Goal: Transaction & Acquisition: Purchase product/service

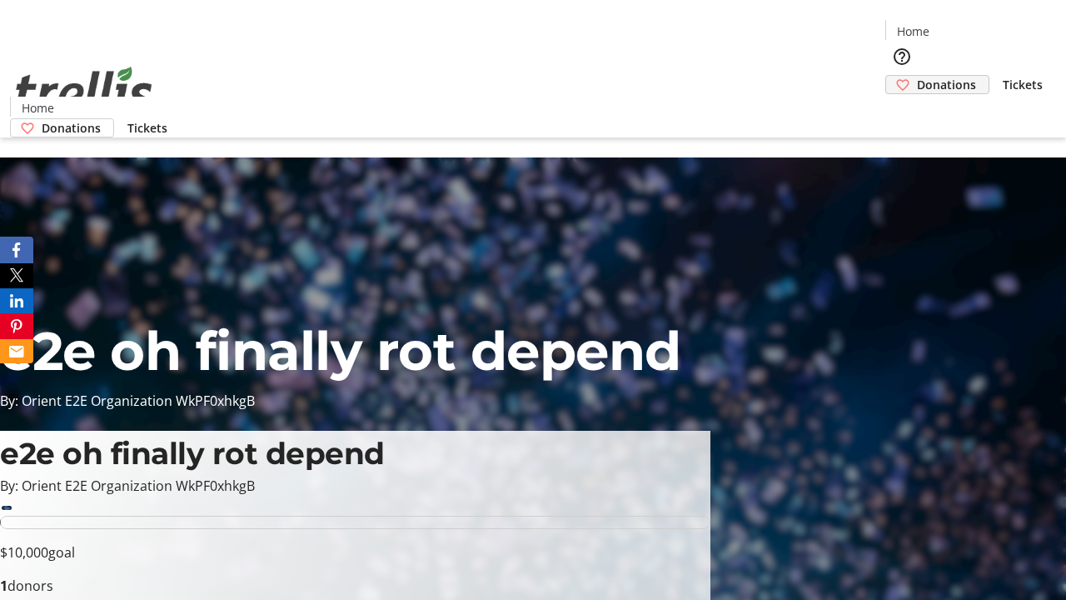
click at [917, 76] on span "Donations" at bounding box center [946, 84] width 59 height 17
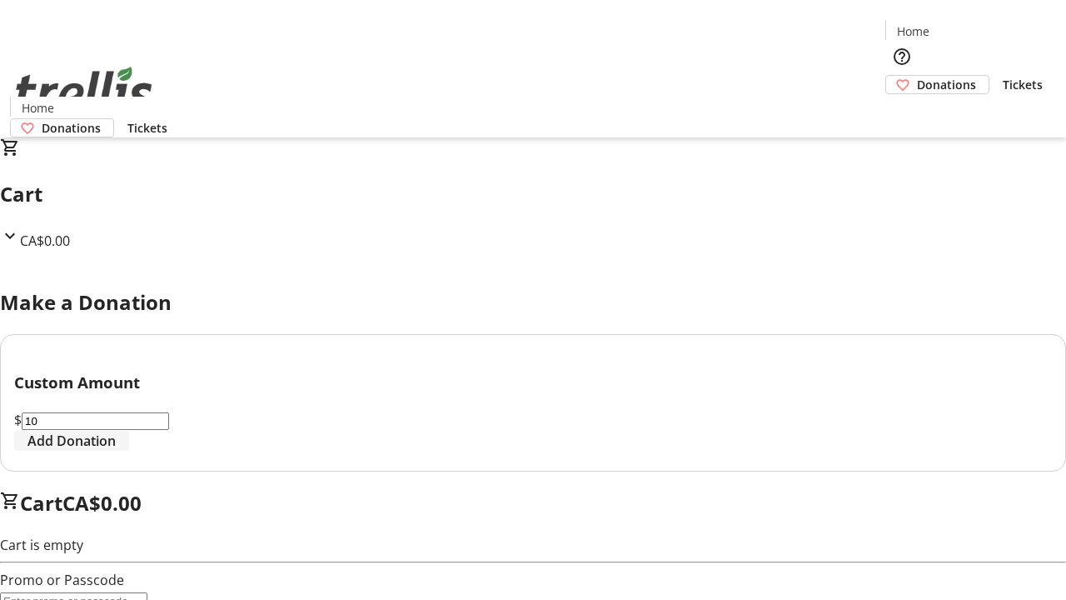
click at [116, 451] on span "Add Donation" at bounding box center [71, 441] width 88 height 20
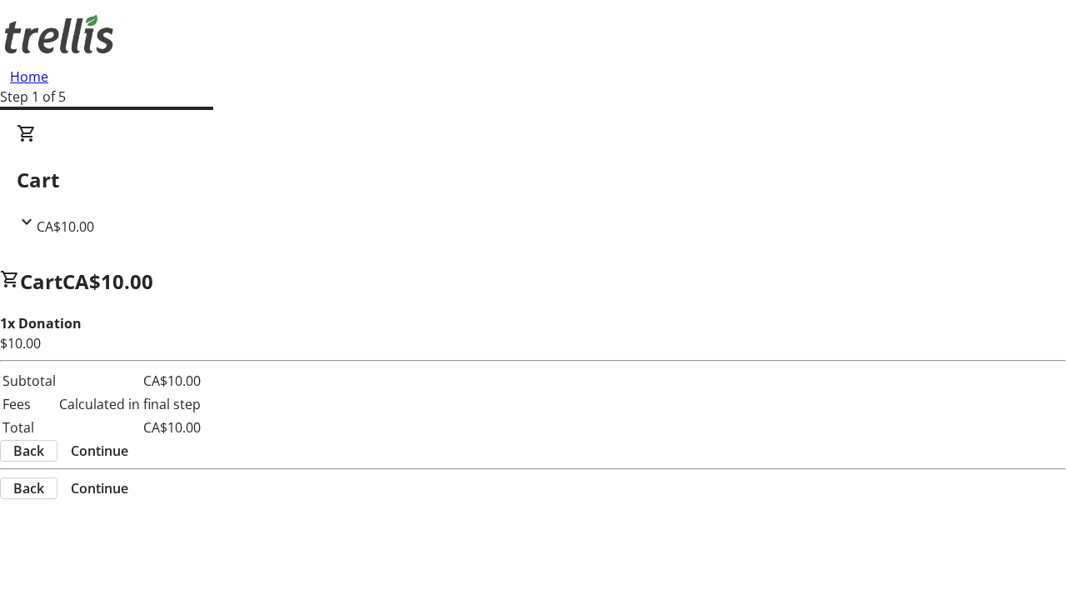
select select "CA"
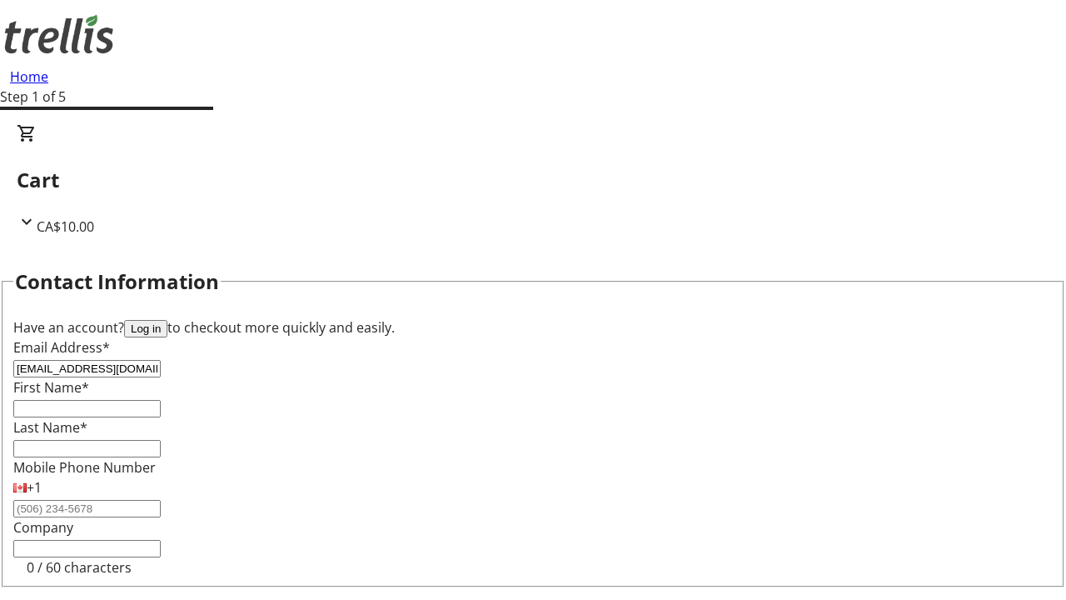
type input "[EMAIL_ADDRESS][DOMAIN_NAME]"
type input "Leonie"
type input "[PERSON_NAME]"
type input "[STREET_ADDRESS][PERSON_NAME]"
type input "Kelowna"
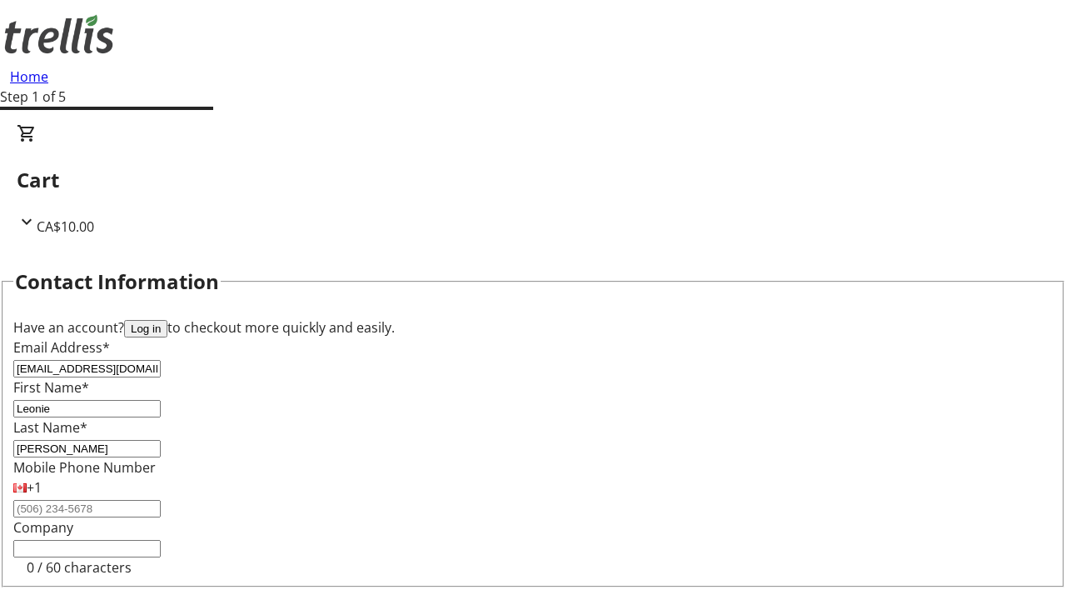
select select "BC"
type input "Kelowna"
type input "V1Y 0C2"
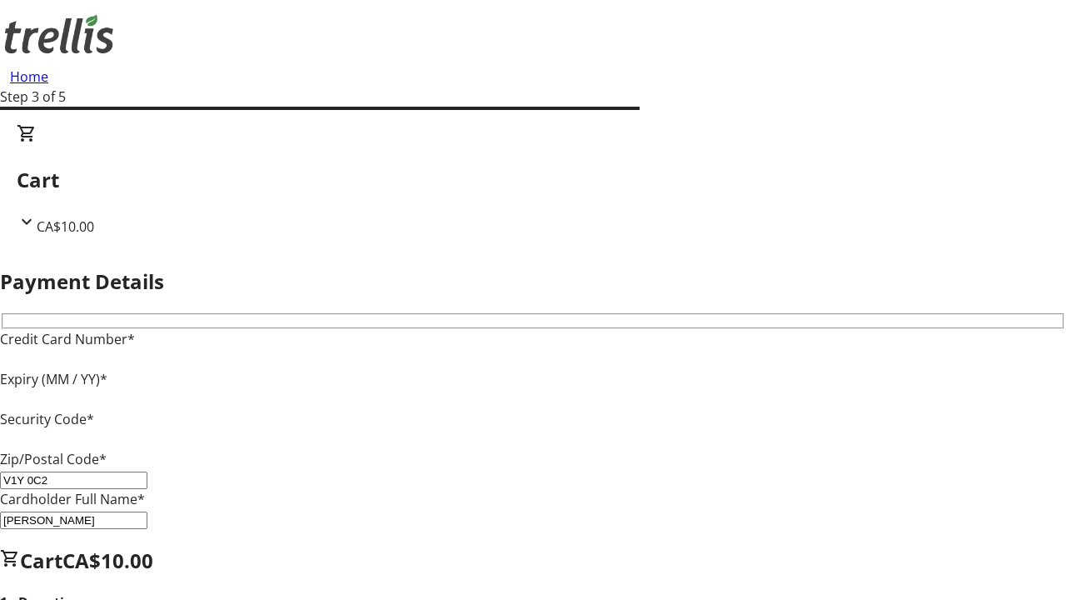
type input "V1Y 0C2"
